Goal: Transaction & Acquisition: Purchase product/service

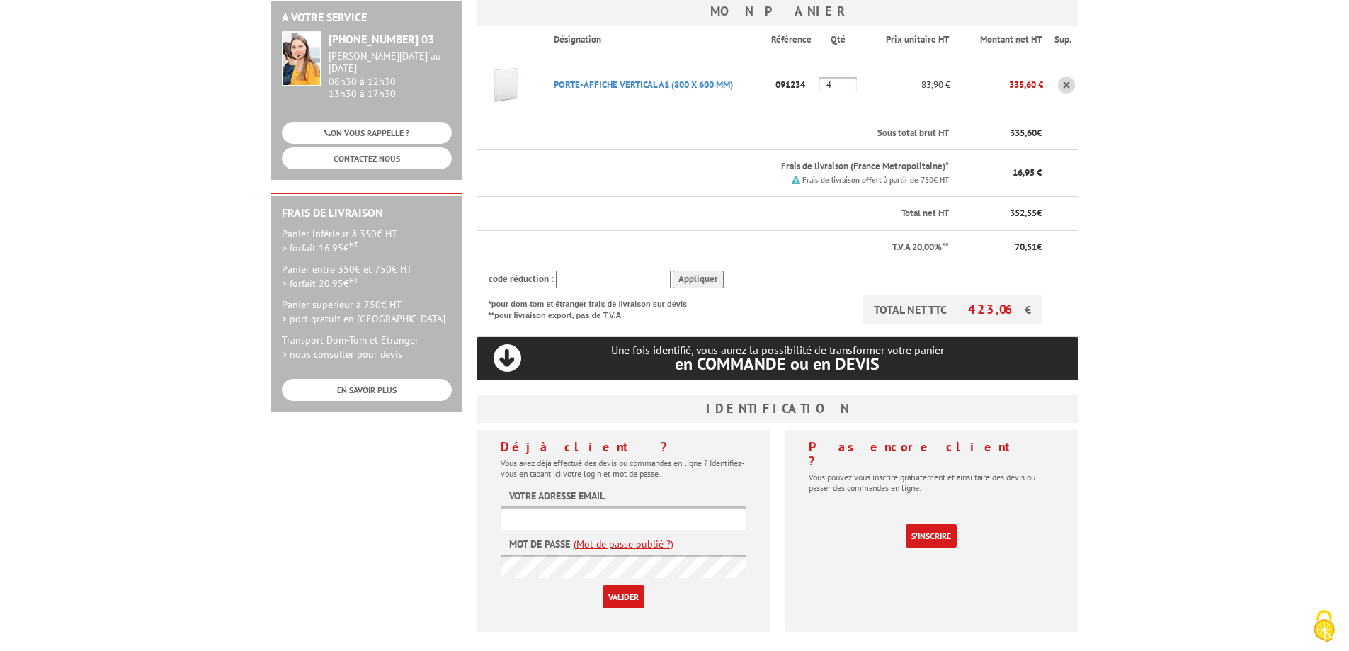
scroll to position [213, 0]
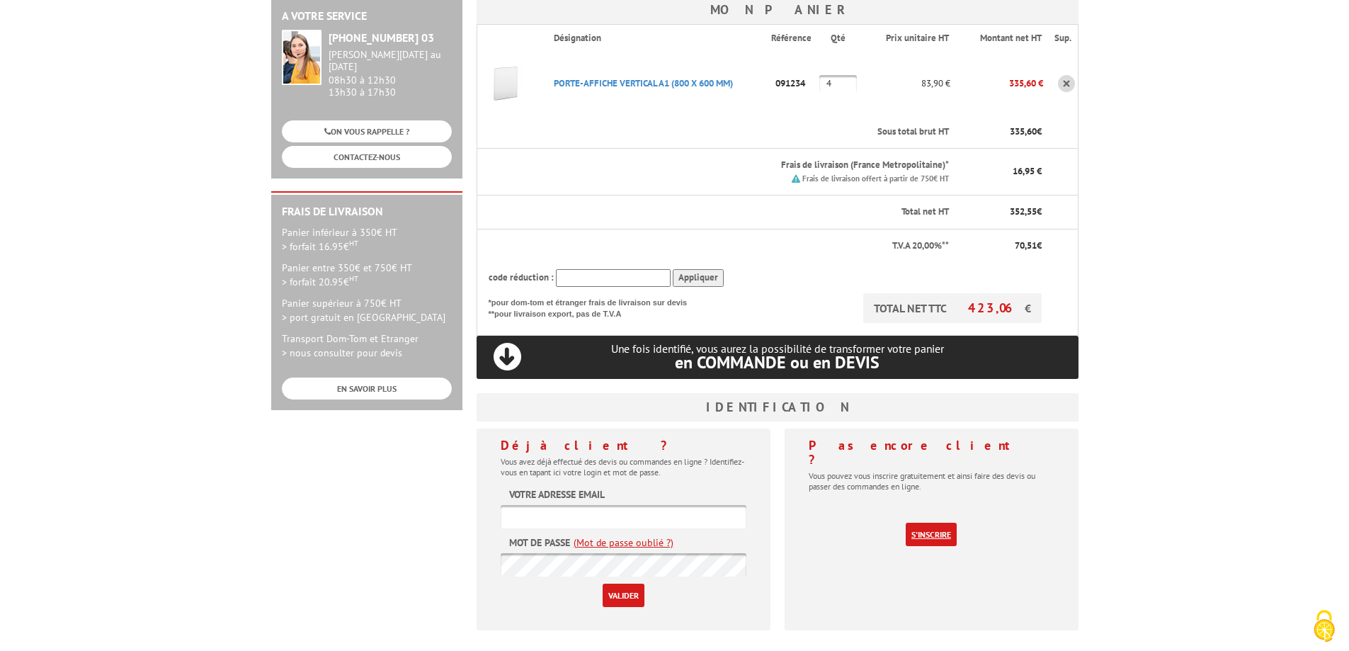
click at [927, 523] on link "S'inscrire" at bounding box center [931, 534] width 51 height 23
click at [927, 315] on p "TOTAL NET TTC 423,06 €" at bounding box center [952, 308] width 179 height 30
click at [932, 523] on link "S'inscrire" at bounding box center [931, 534] width 51 height 23
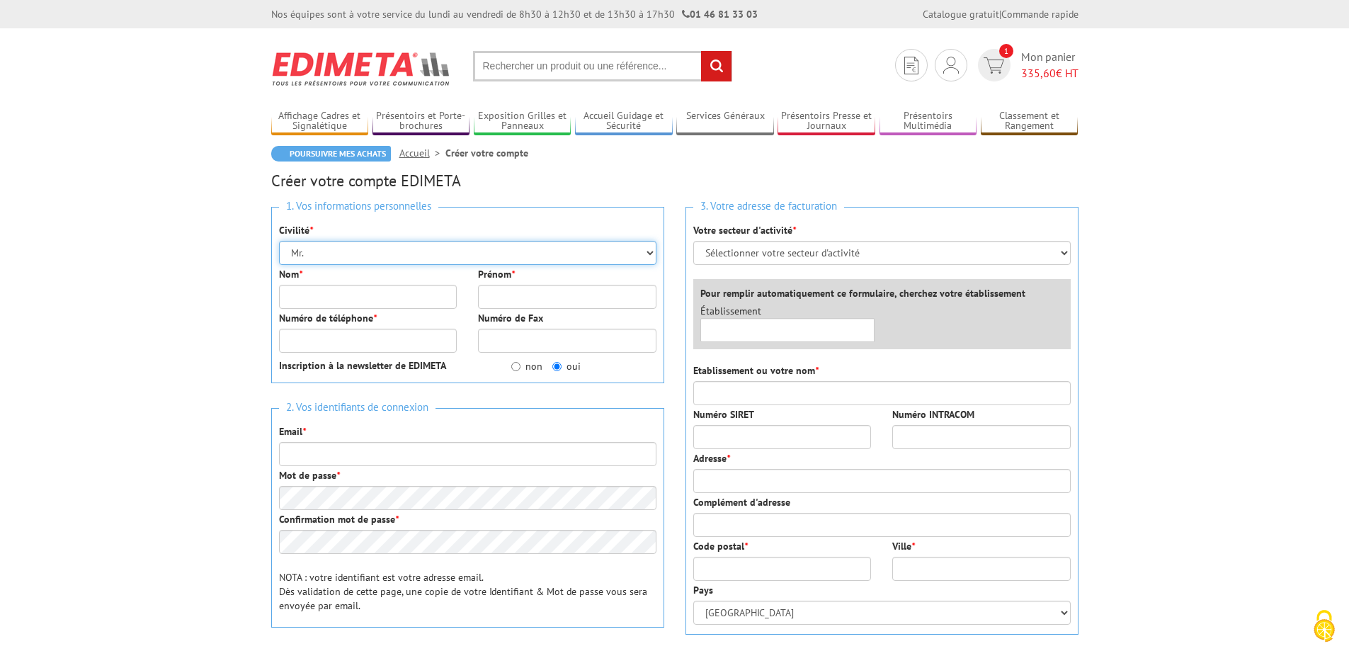
click at [436, 259] on select "Mr. Mme. Mlle." at bounding box center [468, 253] width 378 height 24
click at [279, 241] on select "Mr. Mme. Mlle." at bounding box center [468, 253] width 378 height 24
click at [390, 297] on input "Nom *" at bounding box center [368, 297] width 179 height 24
type input "QUAGLIERI"
type input "Cédric"
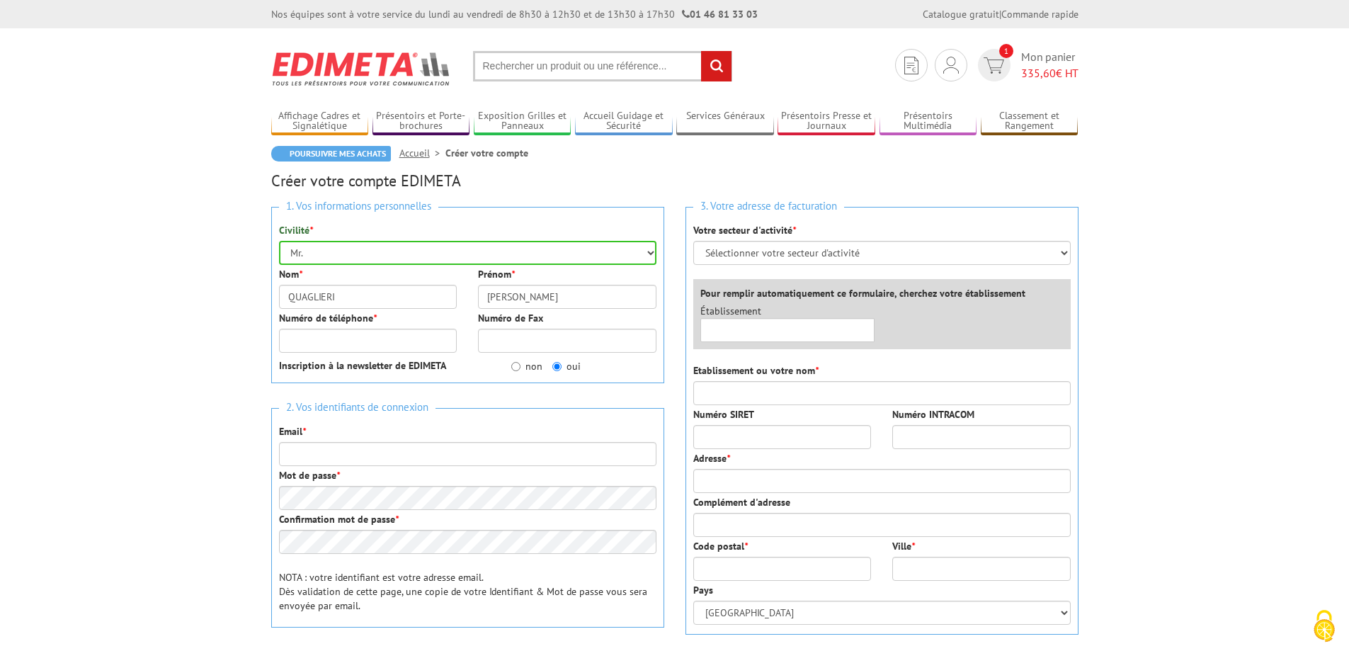
type input "0472044812"
type input "[PERSON_NAME][EMAIL_ADDRESS][DOMAIN_NAME]"
type input "COTONNIERE LYONNAISE"
type input "34 Avenue Pablo Picasso"
type input "69120"
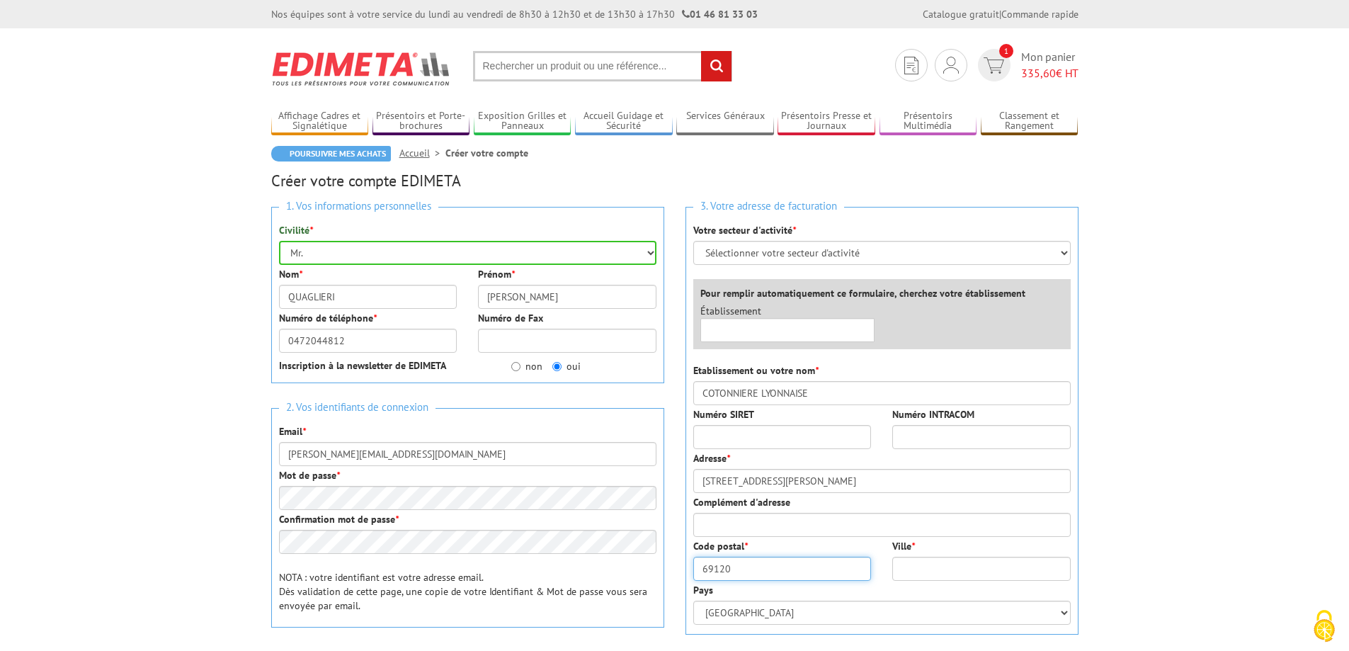
type input "Vaulx en Velin"
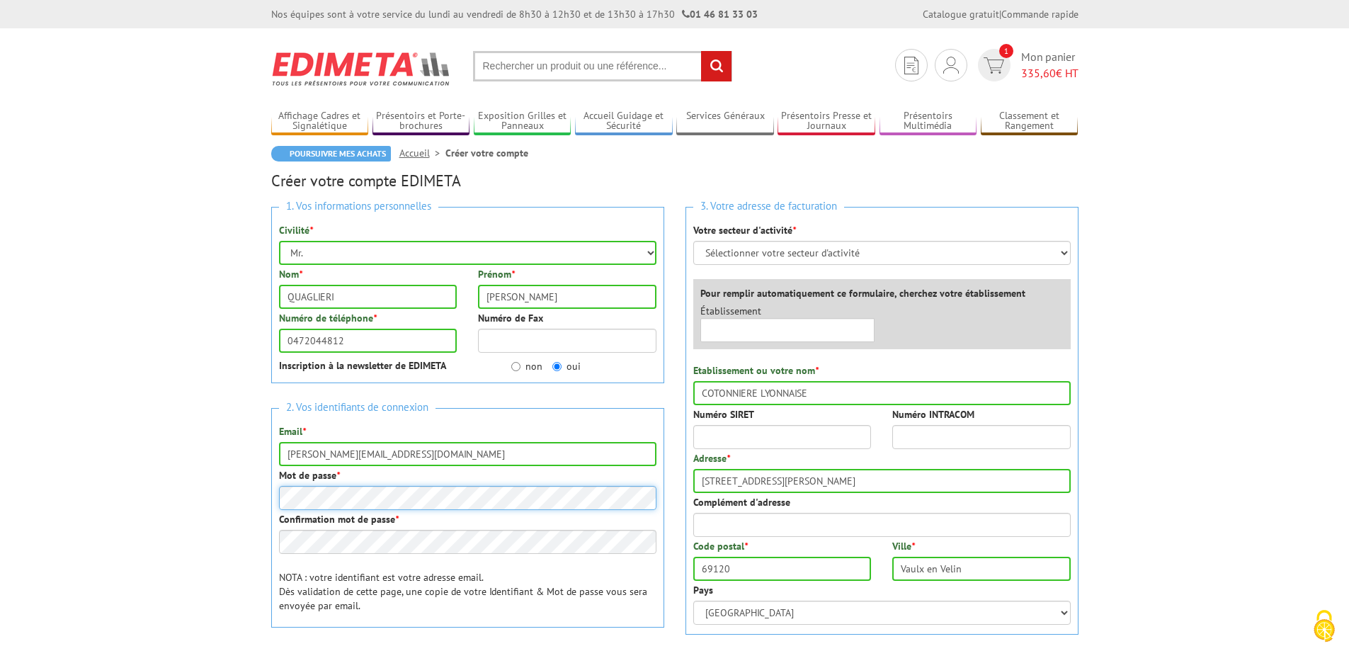
click at [224, 498] on body "Nos équipes sont à votre service du lundi au vendredi de 8h30 à 12h30 et de 13h…" at bounding box center [674, 592] width 1349 height 1185
click at [538, 448] on input "[PERSON_NAME][EMAIL_ADDRESS][DOMAIN_NAME]" at bounding box center [468, 454] width 378 height 24
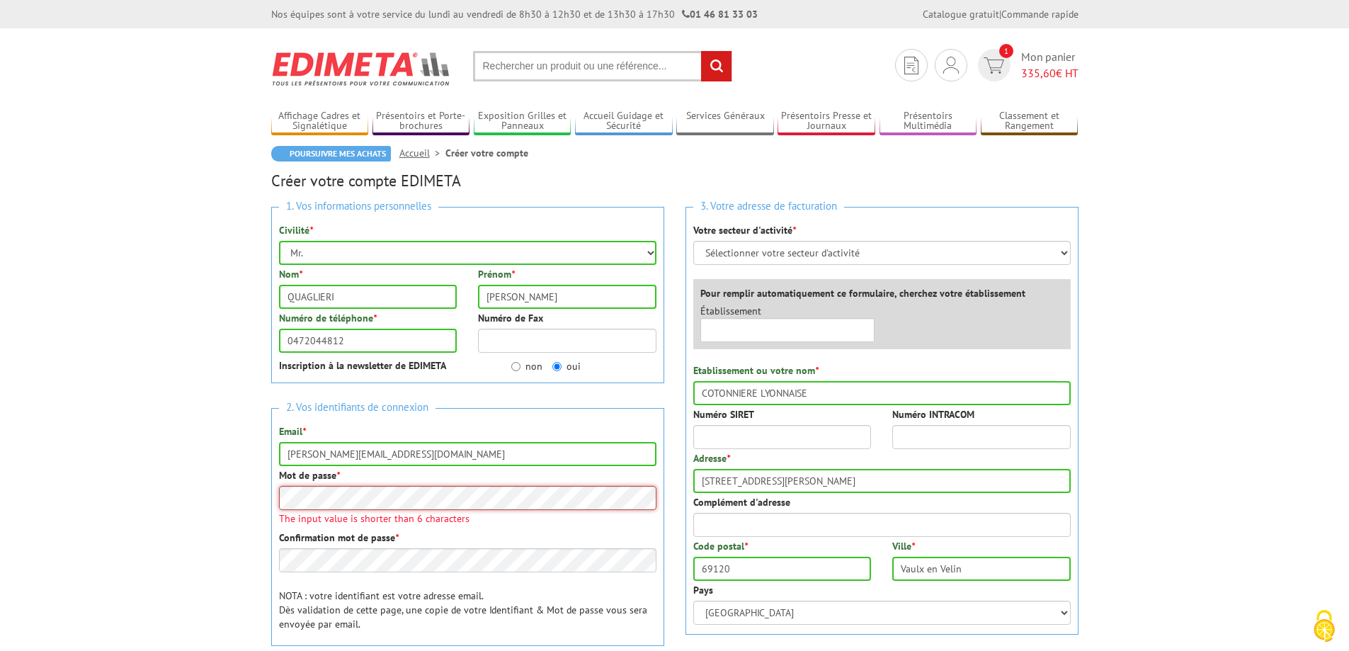
click at [233, 493] on body "Nos équipes sont à votre service du lundi au vendredi de 8h30 à 12h30 et de 13h…" at bounding box center [674, 592] width 1349 height 1185
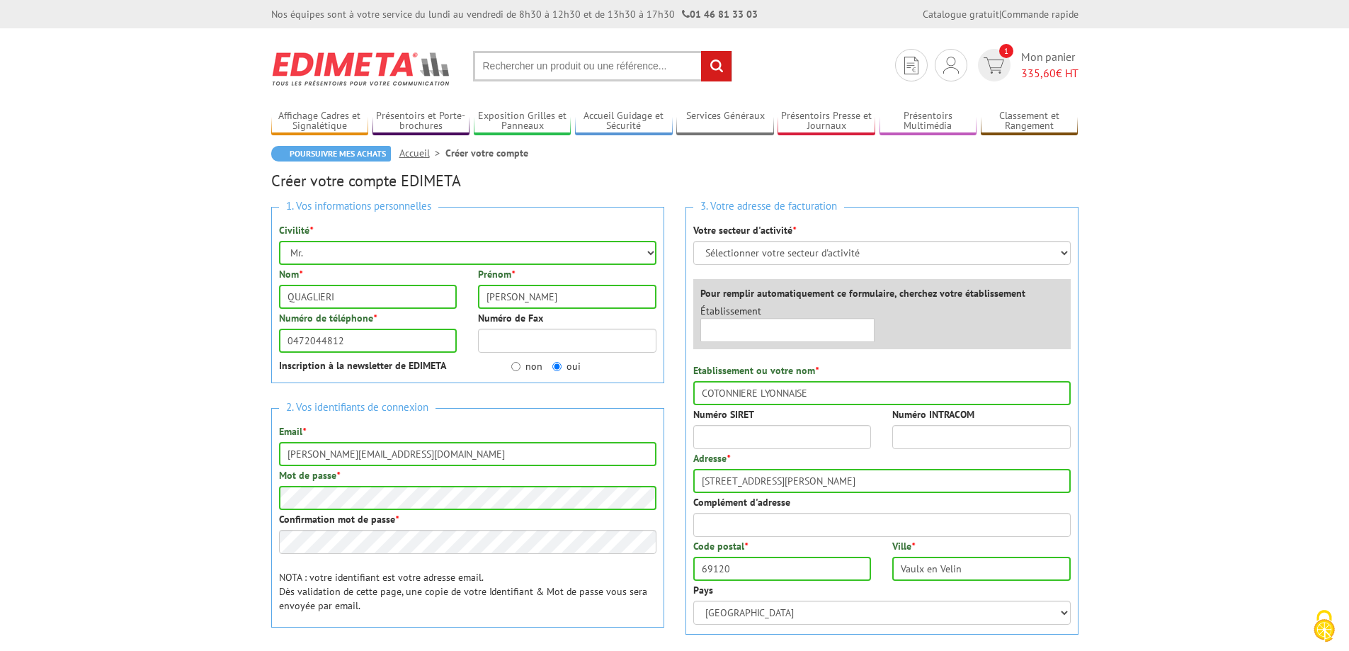
click at [398, 481] on div "Mot de passe *" at bounding box center [468, 489] width 378 height 42
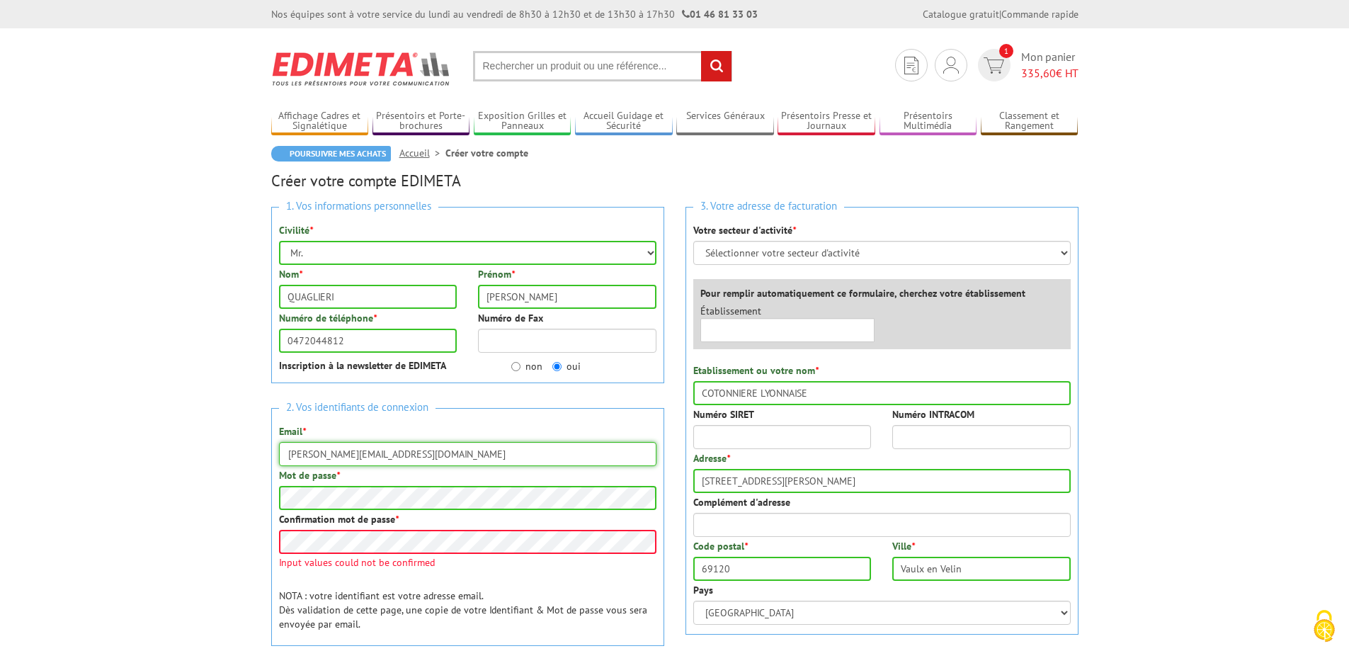
click at [446, 457] on input "[PERSON_NAME][EMAIL_ADDRESS][DOMAIN_NAME]" at bounding box center [468, 454] width 378 height 24
click at [420, 460] on input "[PERSON_NAME][EMAIL_ADDRESS][DOMAIN_NAME]" at bounding box center [468, 454] width 378 height 24
click at [226, 542] on body "Nos équipes sont à votre service du lundi au vendredi de 8h30 à 12h30 et de 13h…" at bounding box center [674, 592] width 1349 height 1185
click at [474, 454] on input "C.QUAGLIERI@cotonniere.fr" at bounding box center [468, 454] width 378 height 24
type input "C.QUAGLIERI@cotonniere.fr"
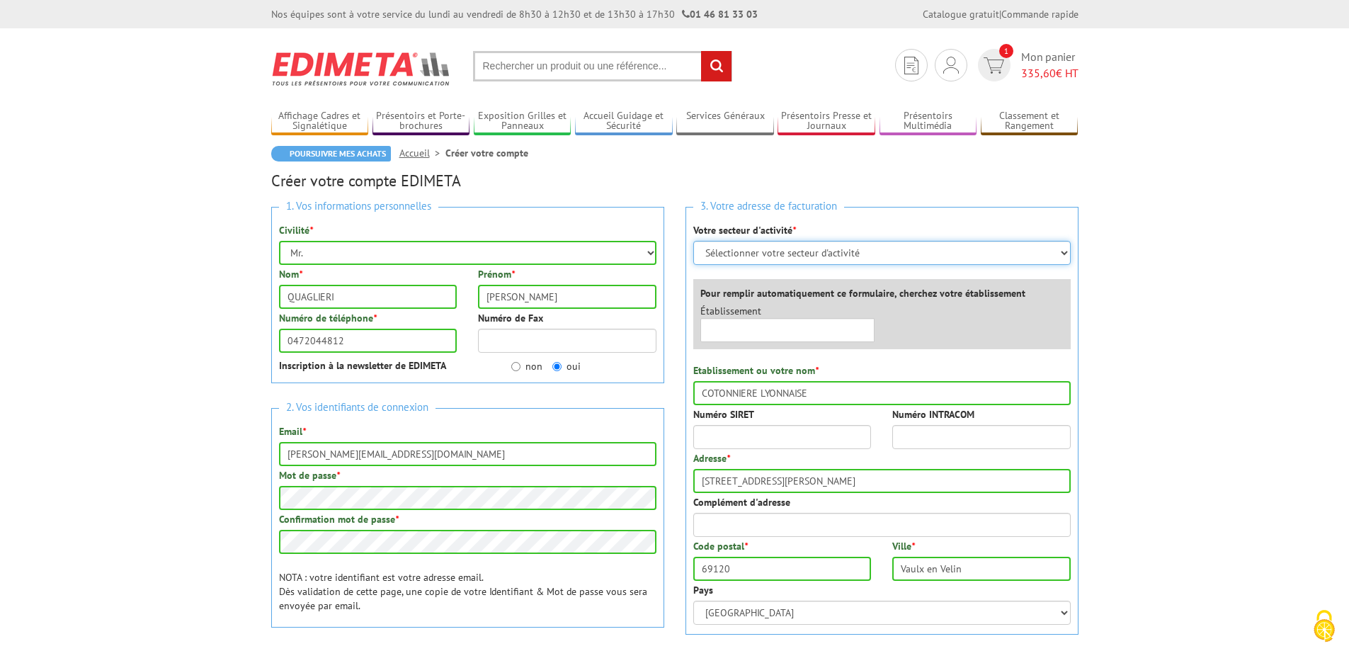
click at [873, 250] on select "Sélectionner votre secteur d'activité Administrations et collectivités Magasins…" at bounding box center [882, 253] width 378 height 24
select select "878"
click at [693, 241] on select "Sélectionner votre secteur d'activité Administrations et collectivités Magasins…" at bounding box center [882, 253] width 378 height 24
click at [797, 330] on input "text" at bounding box center [788, 330] width 175 height 24
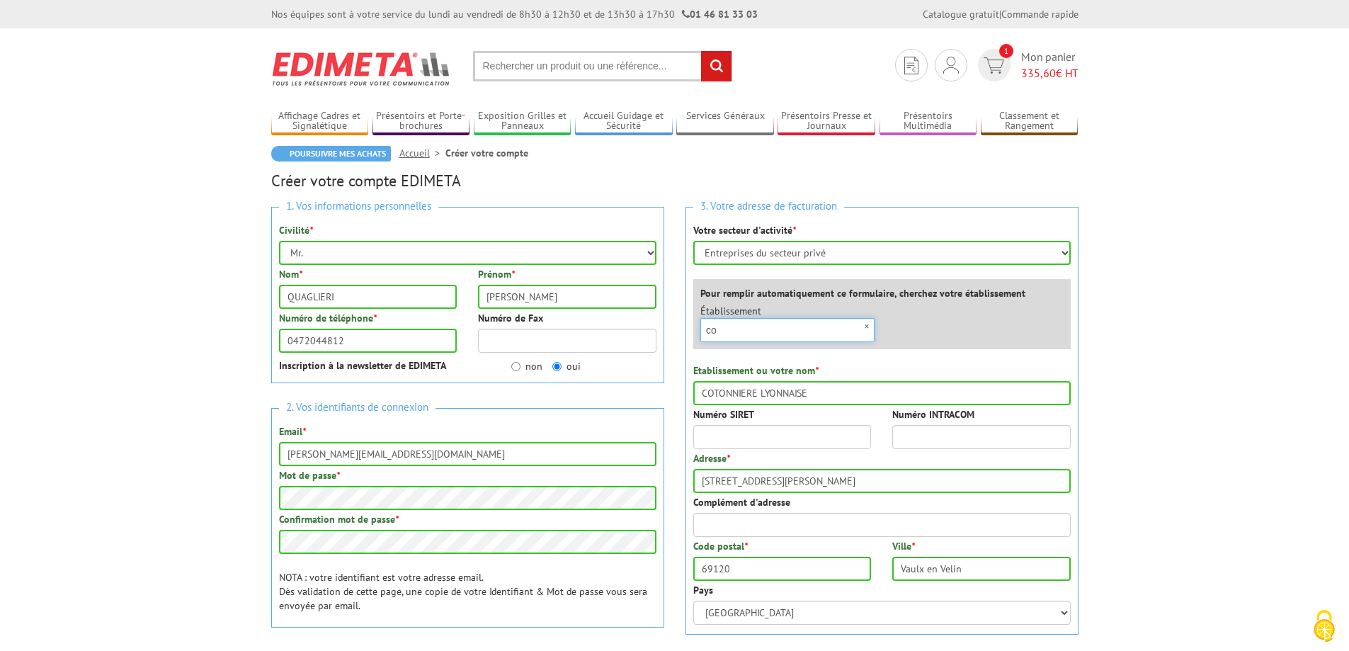
type input "c"
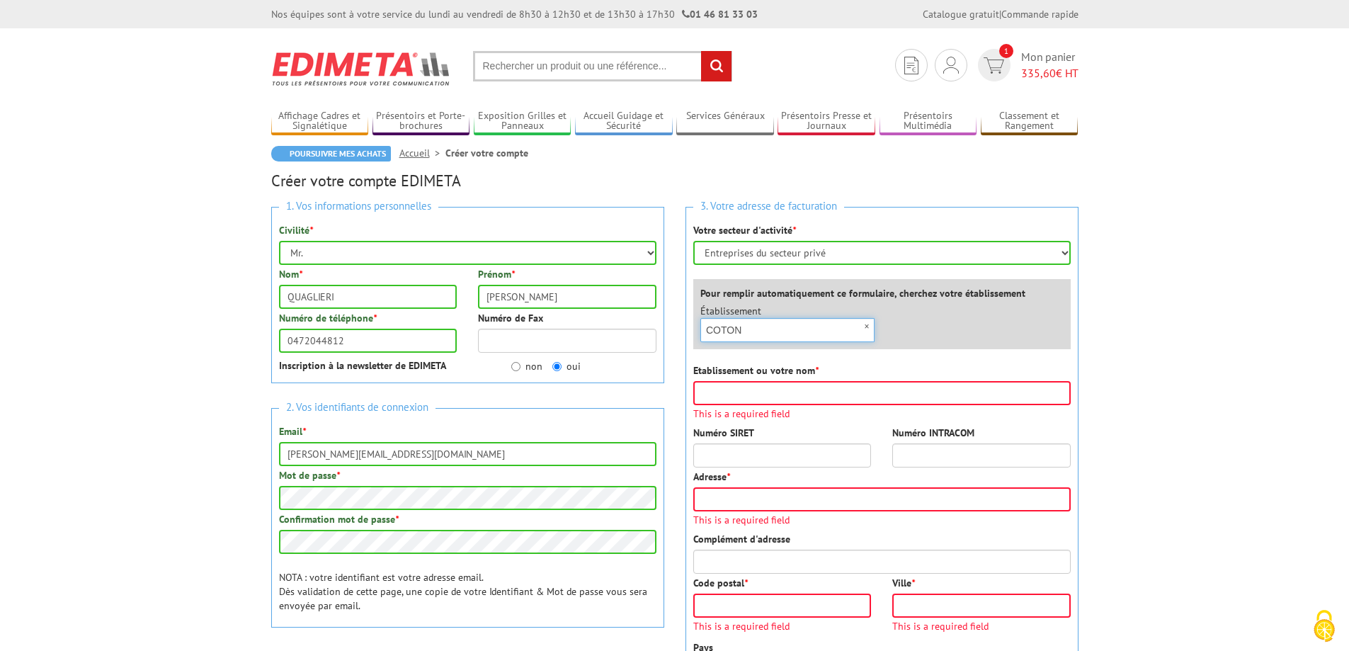
type input "COTONN"
click at [749, 396] on input "Etablissement ou votre nom *" at bounding box center [882, 393] width 378 height 24
type input "COTONNIERE LYONNAISE"
type input "[STREET_ADDRESS][PERSON_NAME]"
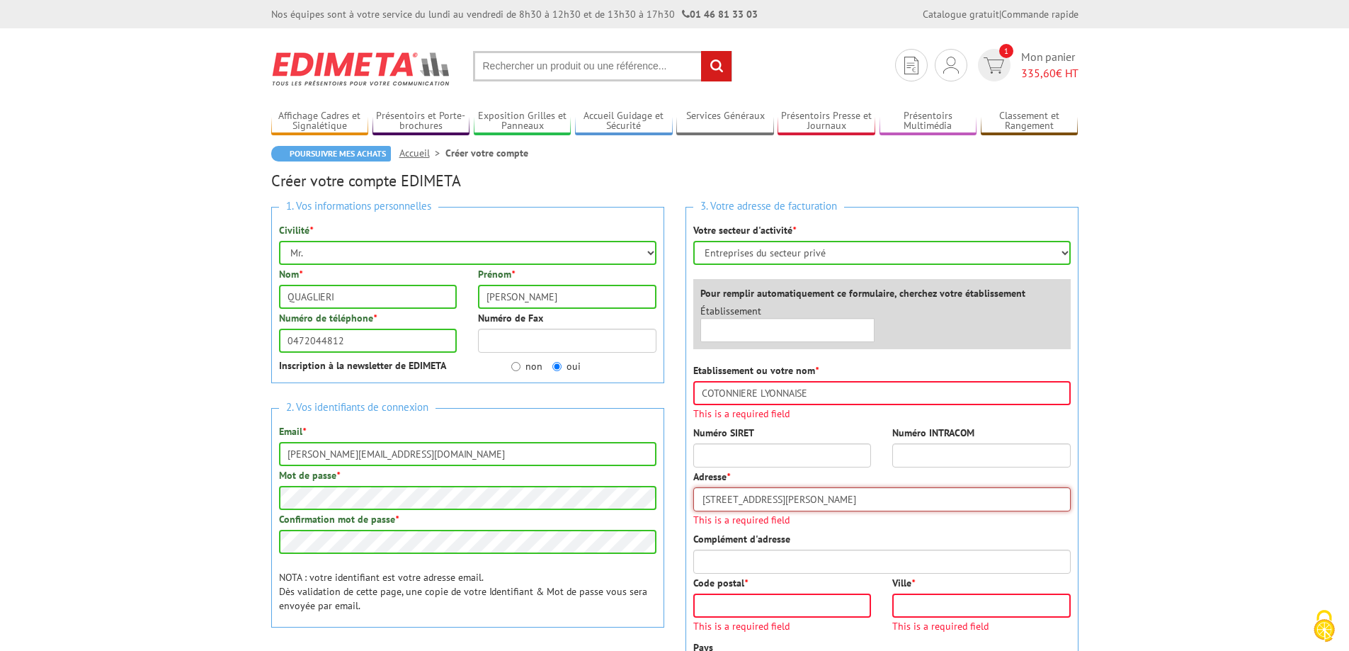
type input "69120"
type input "Vaulx en Velin"
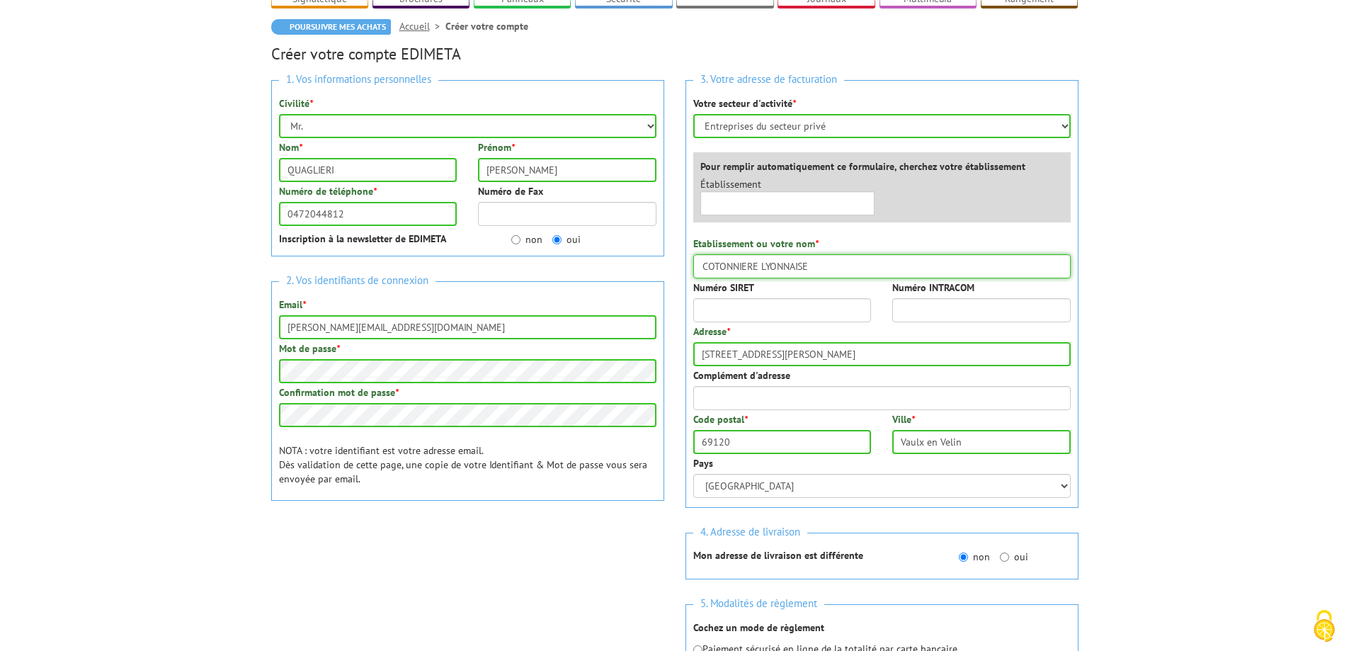
scroll to position [142, 0]
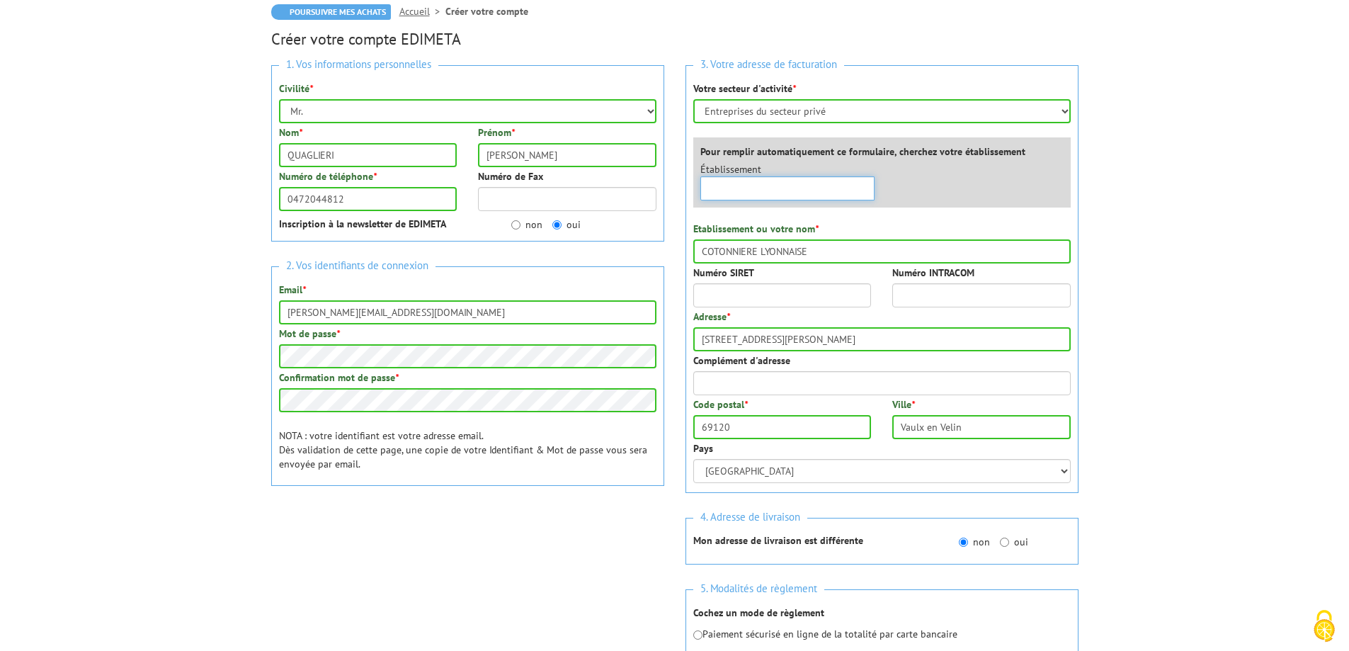
click at [766, 181] on input "text" at bounding box center [788, 188] width 175 height 24
click at [703, 184] on input "COTONNIERE LYONNAISE" at bounding box center [788, 188] width 175 height 24
drag, startPoint x: 727, startPoint y: 188, endPoint x: 657, endPoint y: 191, distance: 70.9
click at [657, 191] on div "1. Vos informations personnelles Civilité * Mr. Mme. Mlle. Nom * QUAGLIERI Prén…" at bounding box center [675, 378] width 829 height 647
drag, startPoint x: 836, startPoint y: 188, endPoint x: 768, endPoint y: 201, distance: 69.2
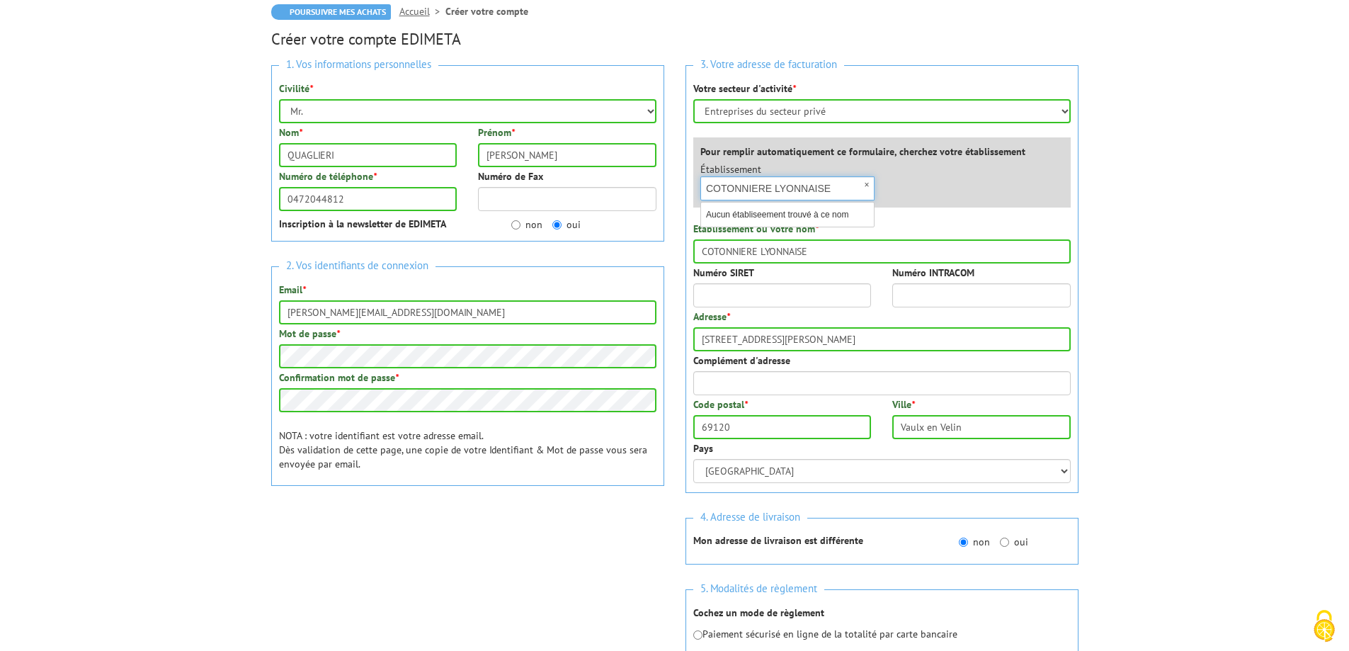
click at [772, 200] on input "COTONNIERE LYONNAISE" at bounding box center [788, 188] width 175 height 24
type input "COTONNIERE"
drag, startPoint x: 1183, startPoint y: 204, endPoint x: 1162, endPoint y: 213, distance: 22.9
click at [1183, 205] on body "Nos équipes sont à votre service du lundi au vendredi de 8h30 à 12h30 et de 13h…" at bounding box center [674, 507] width 1349 height 1298
click at [788, 290] on input "Numéro SIRET" at bounding box center [782, 295] width 179 height 24
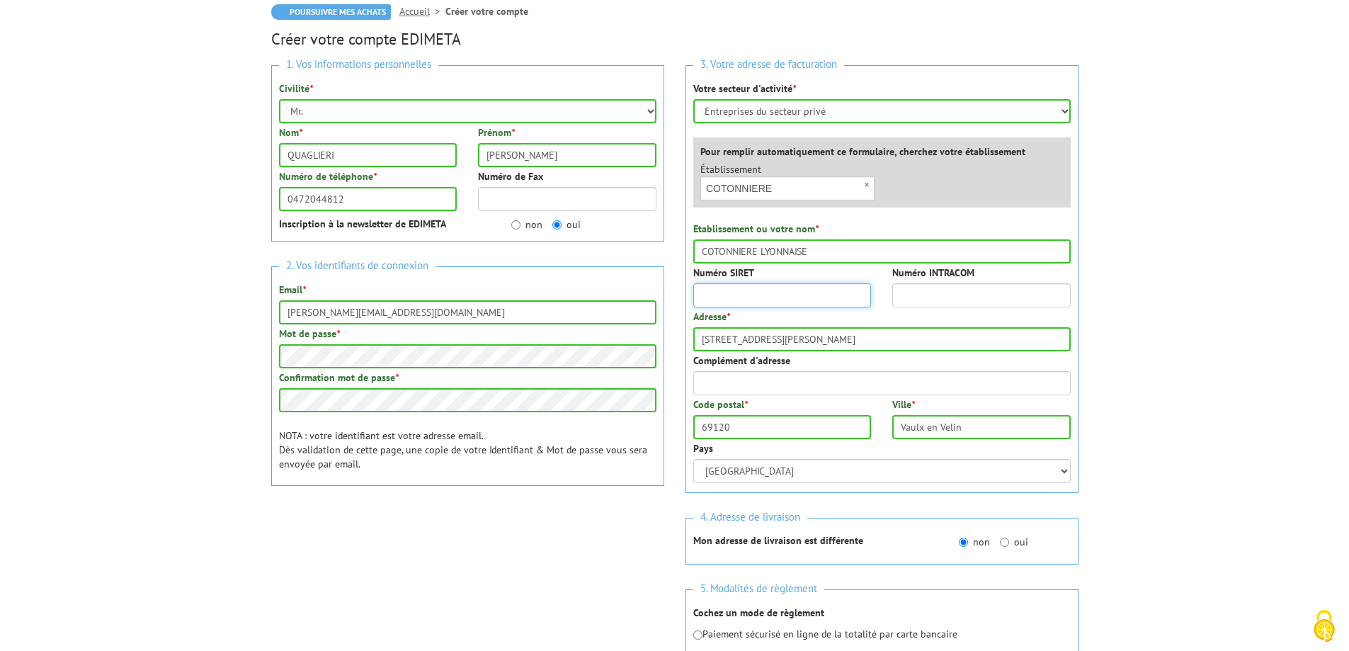
paste input "95850964800043"
type input "95850964800043"
click at [774, 384] on input "Complément d'adresse" at bounding box center [882, 383] width 378 height 24
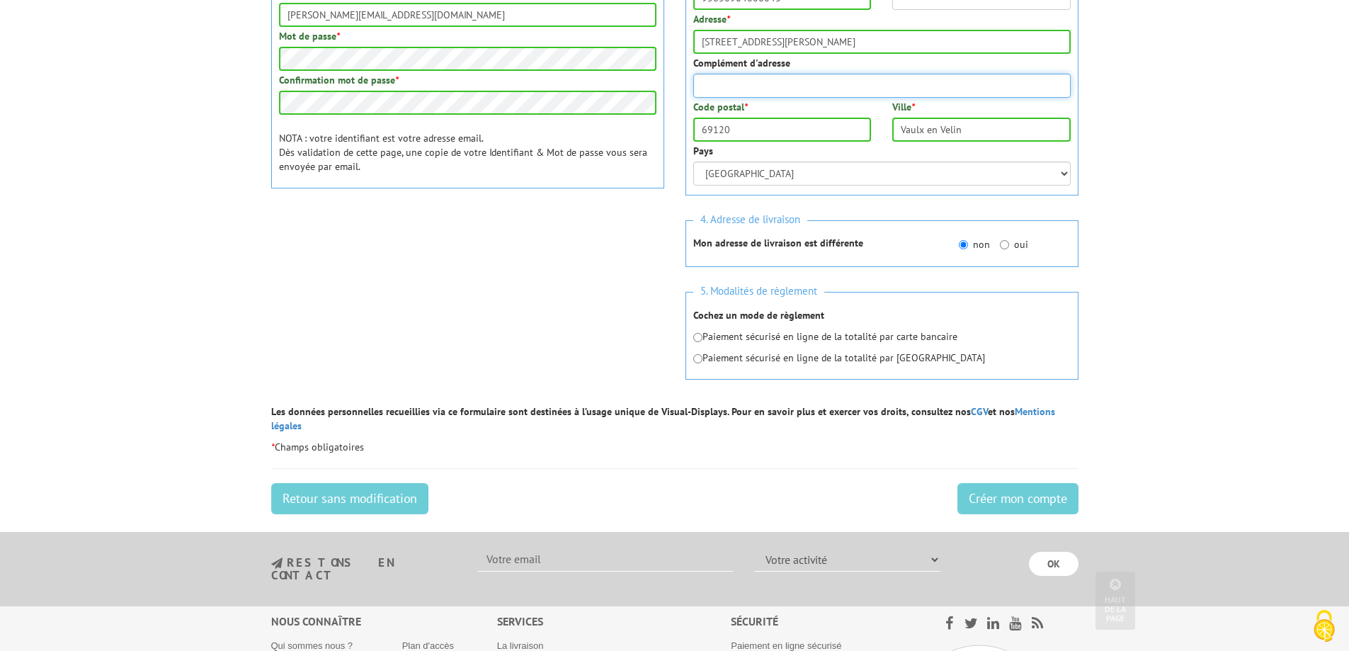
scroll to position [496, 0]
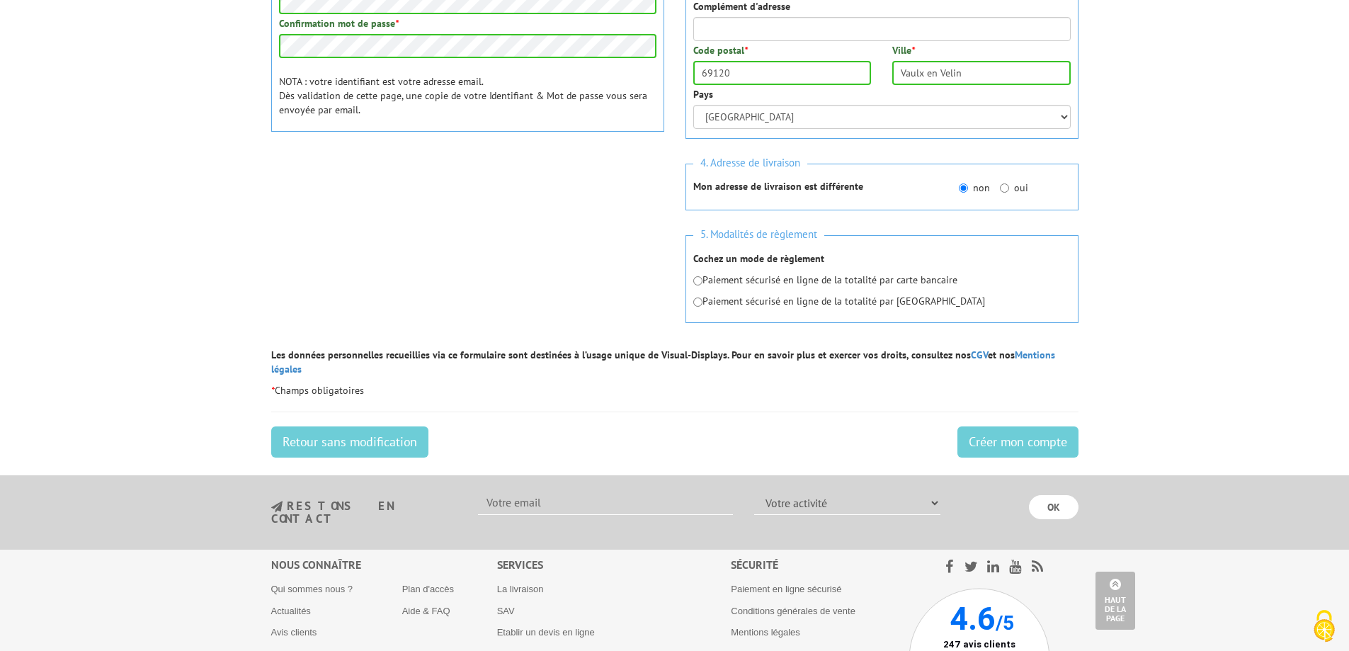
click at [748, 283] on p "Paiement sécurisé en ligne de la totalité par carte bancaire" at bounding box center [882, 280] width 378 height 14
click at [695, 281] on input "radio" at bounding box center [697, 280] width 9 height 9
radio input "true"
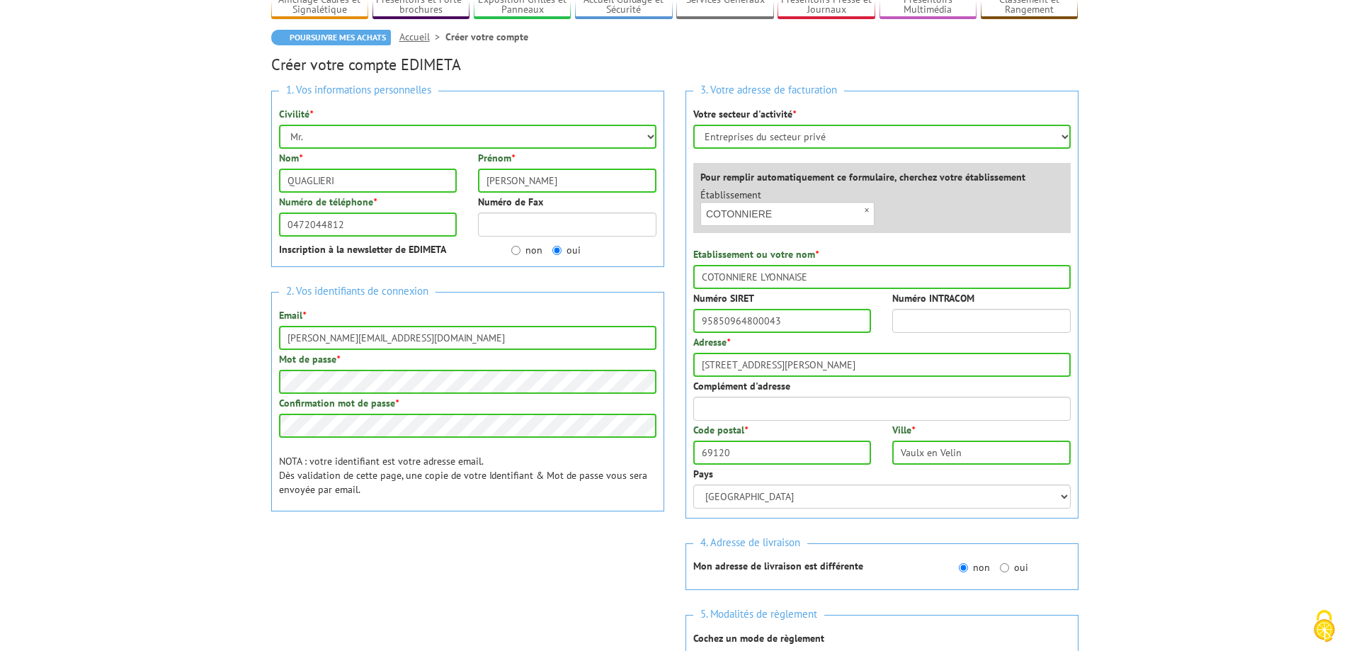
scroll to position [142, 0]
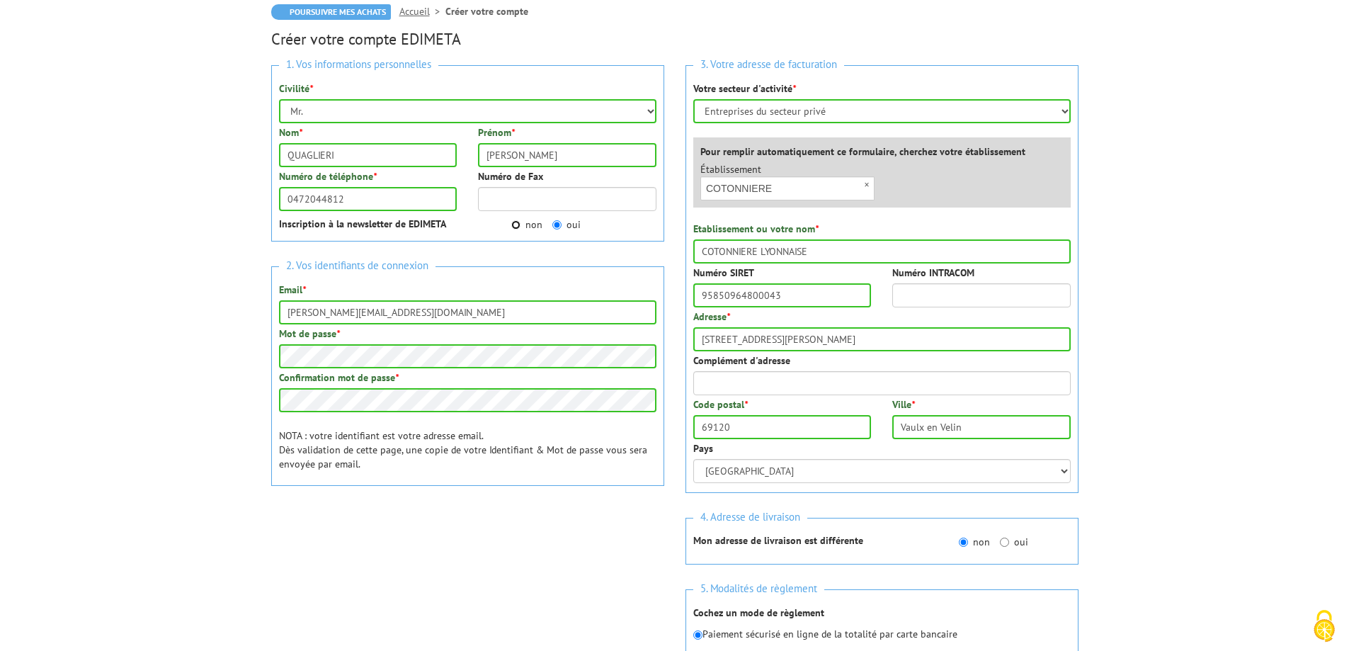
click at [520, 222] on input "non" at bounding box center [515, 224] width 9 height 9
radio input "true"
click at [203, 206] on body "Nos équipes sont à votre service du lundi au vendredi de 8h30 à 12h30 et de 13h…" at bounding box center [674, 507] width 1349 height 1298
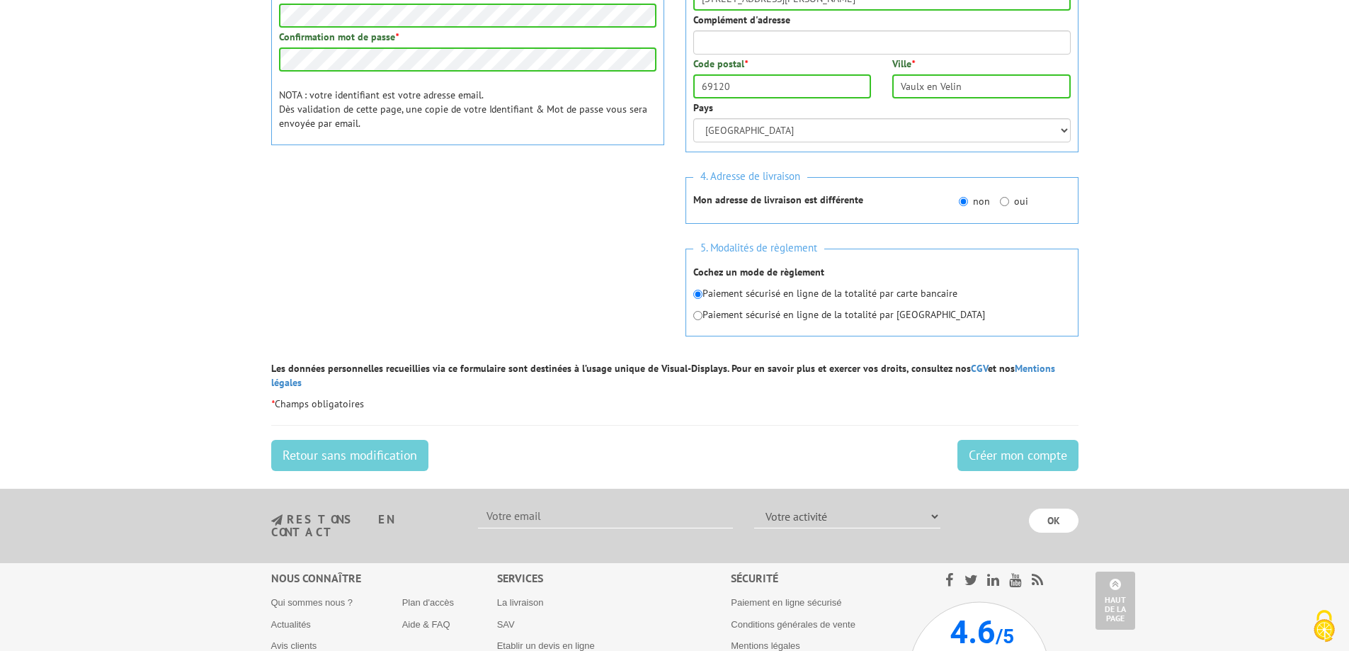
scroll to position [567, 0]
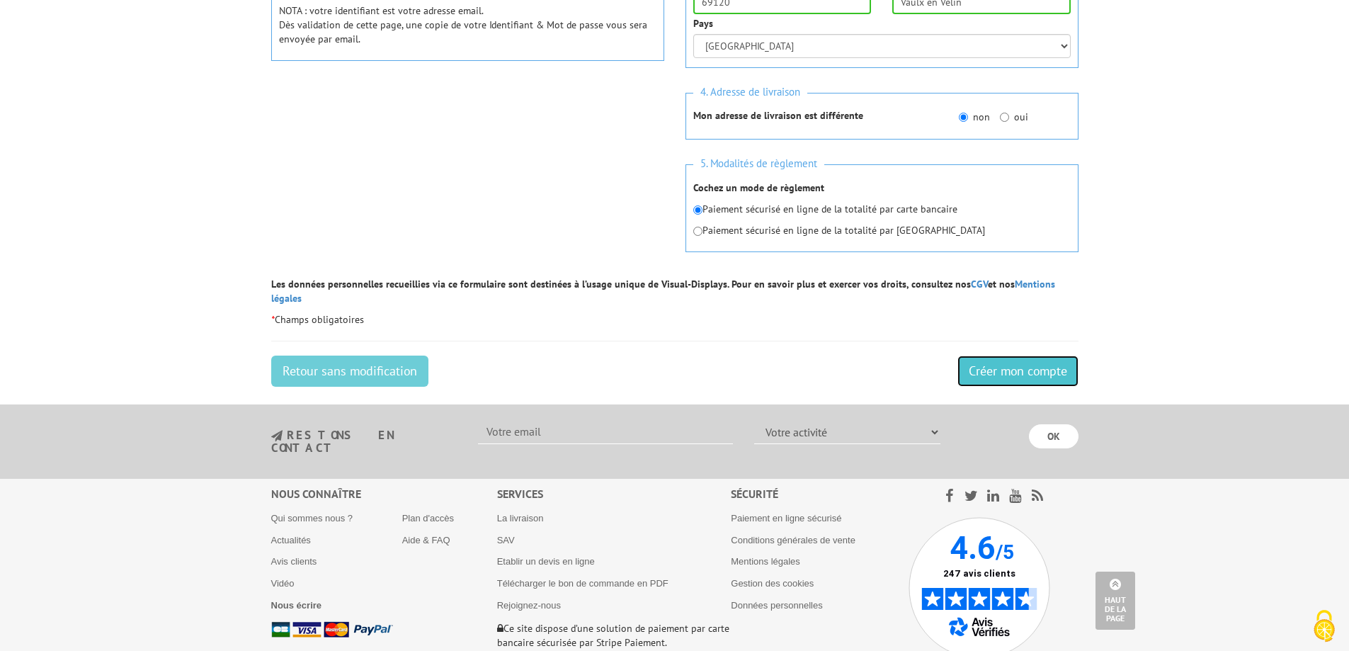
click at [998, 362] on input "Créer mon compte" at bounding box center [1018, 371] width 121 height 31
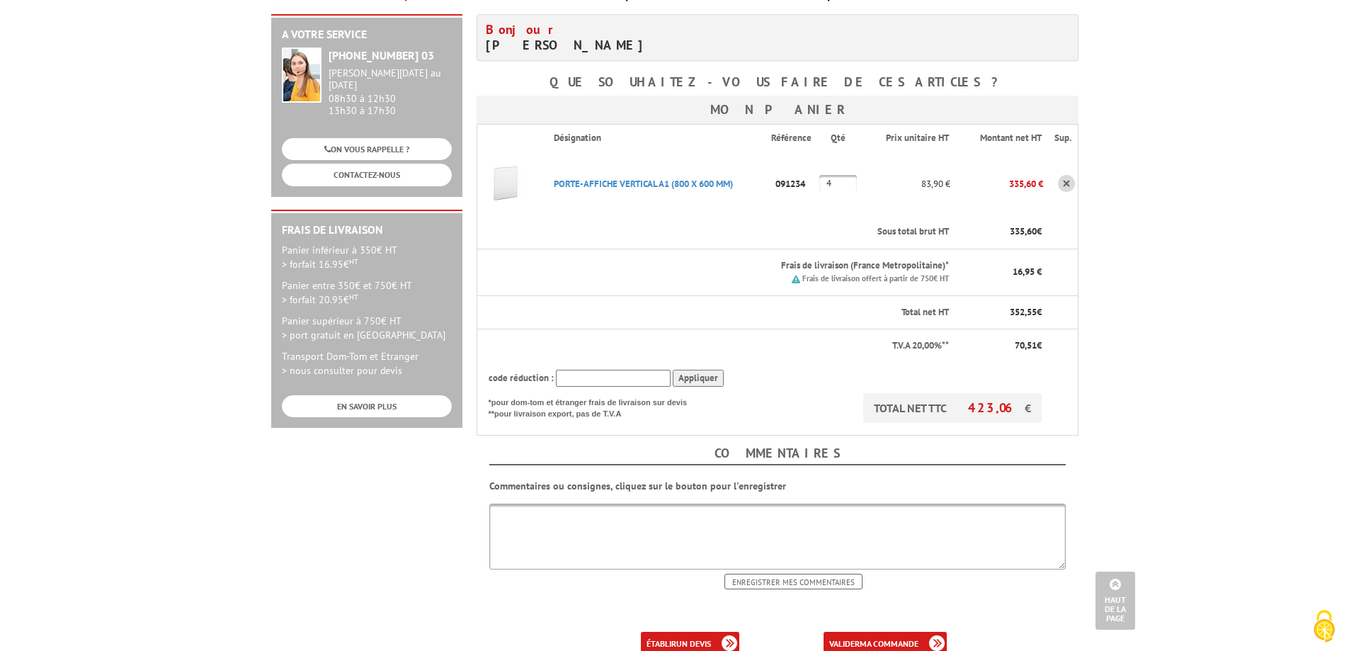
scroll to position [213, 0]
click at [851, 633] on link "valider ma commande" at bounding box center [885, 644] width 123 height 23
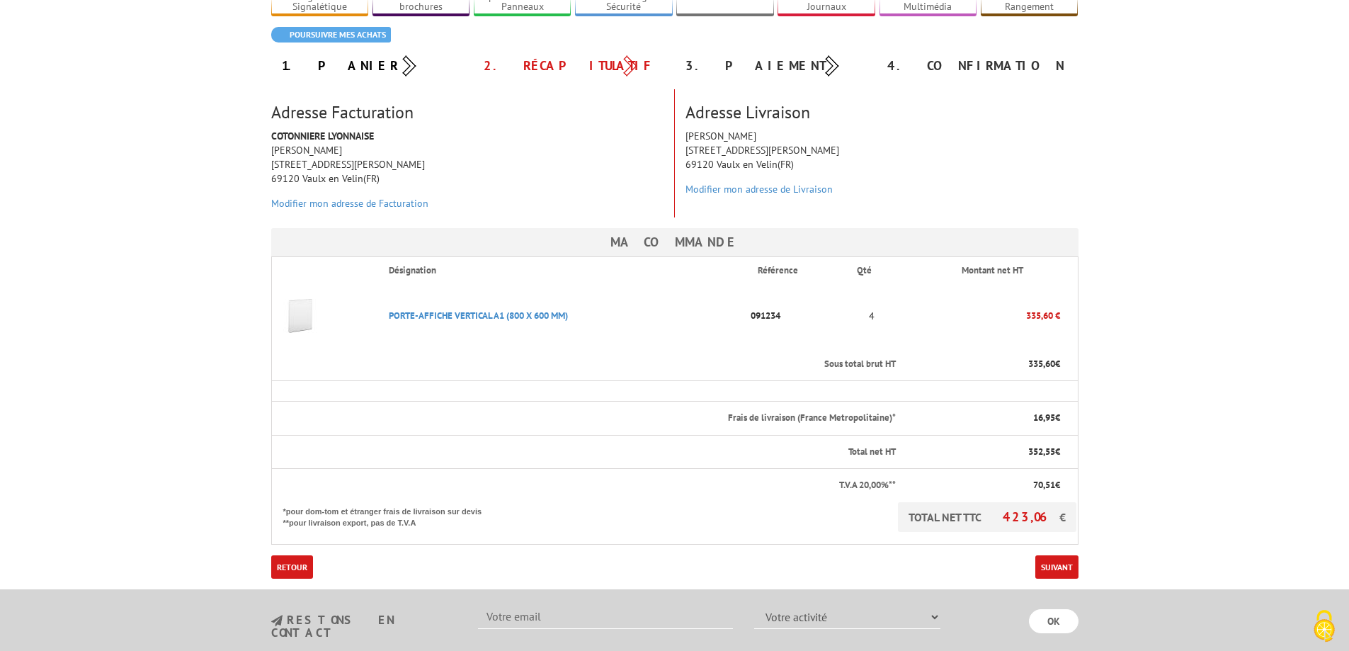
scroll to position [142, 0]
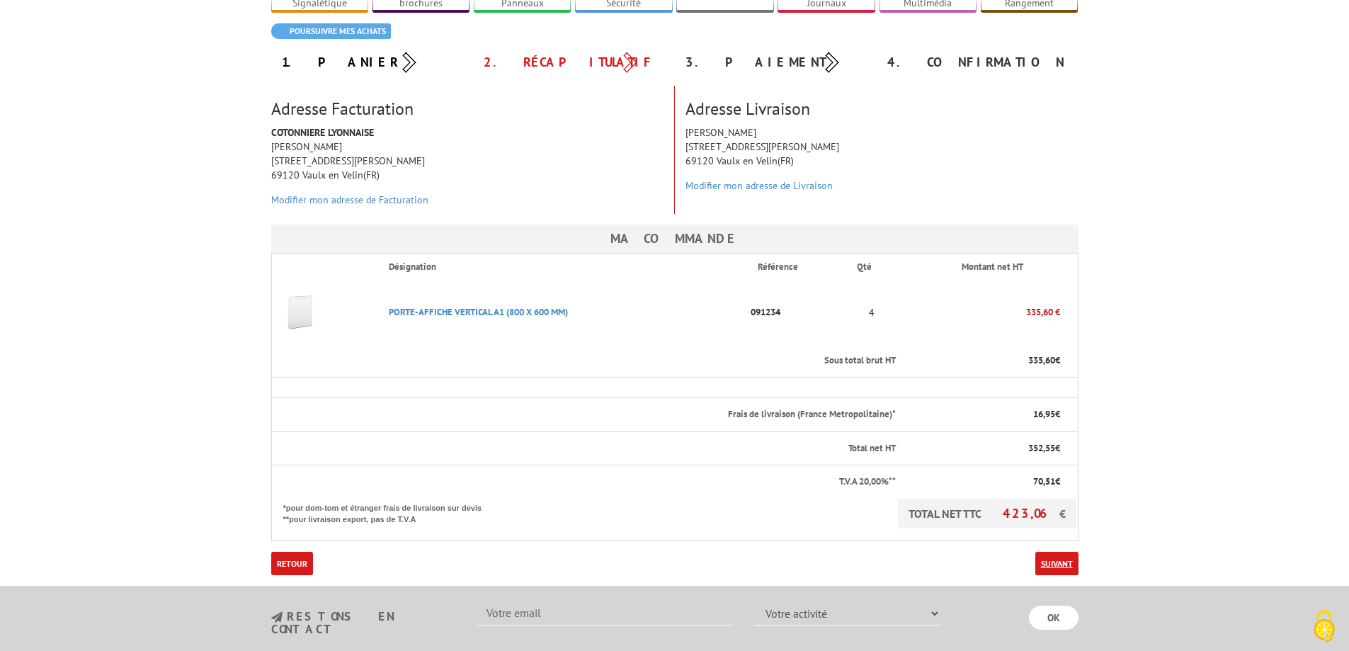
click at [1062, 552] on link "Suivant" at bounding box center [1057, 563] width 43 height 23
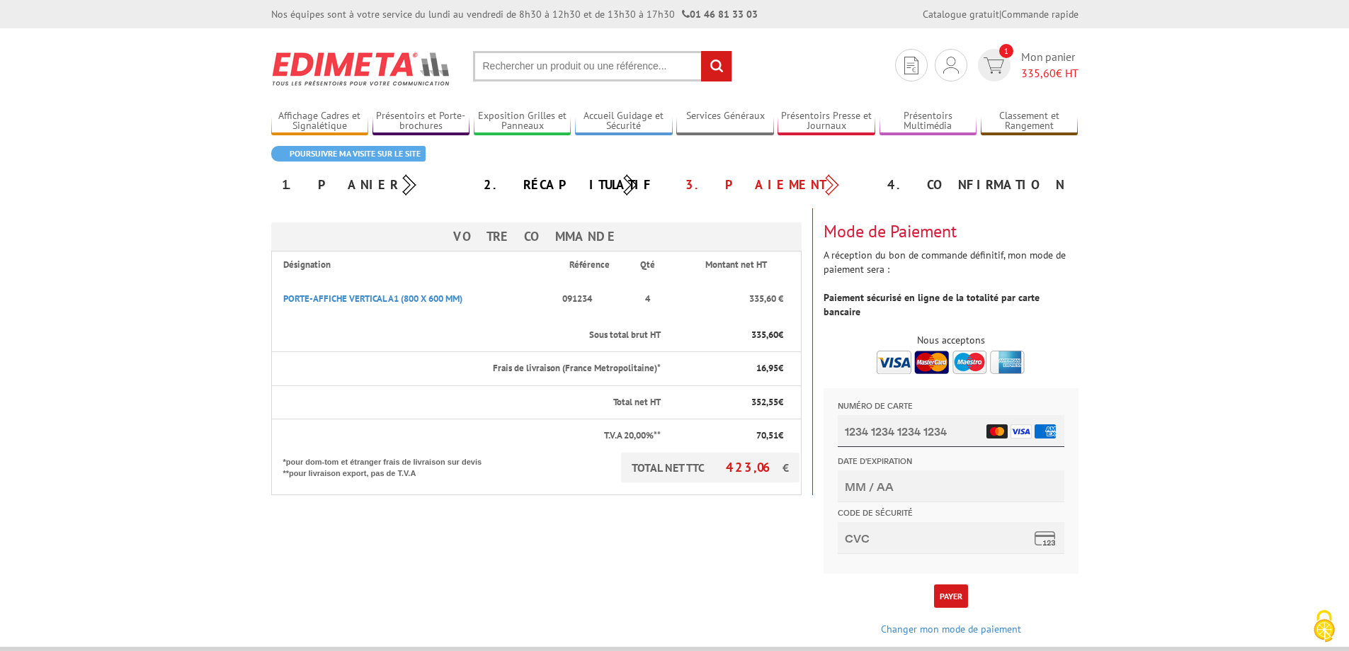
click at [877, 433] on input "Numéro de carte" at bounding box center [950, 431] width 227 height 32
type input "[CREDIT_CARD_NUMBER]"
click at [860, 480] on input "Date d'expiration" at bounding box center [950, 486] width 227 height 32
type input "04/27"
click at [870, 536] on input "Code de sécurité" at bounding box center [950, 538] width 227 height 32
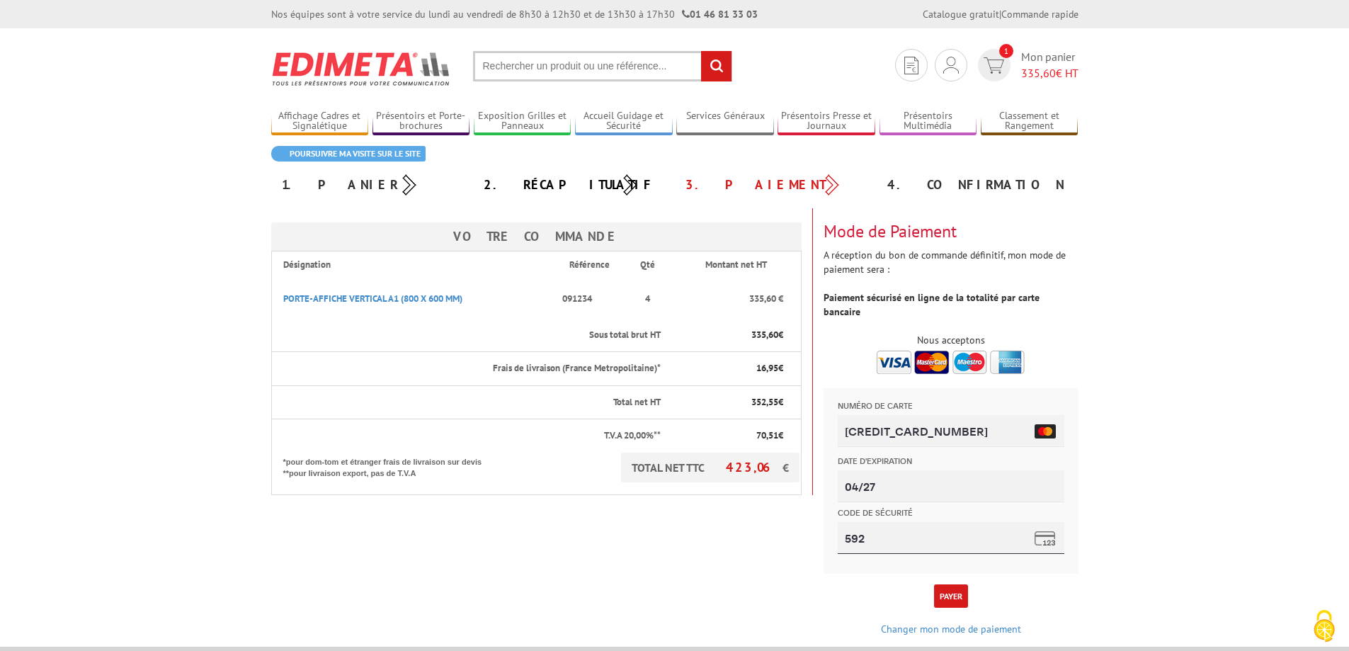
scroll to position [1, 0]
type input "592"
click at [952, 584] on button "Payer" at bounding box center [951, 595] width 34 height 23
